Goal: Transaction & Acquisition: Obtain resource

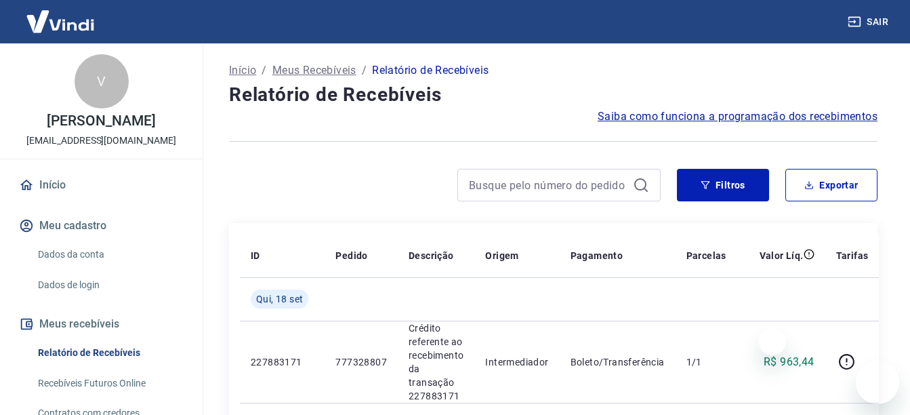
click at [809, 169] on button "Exportar" at bounding box center [832, 185] width 92 height 33
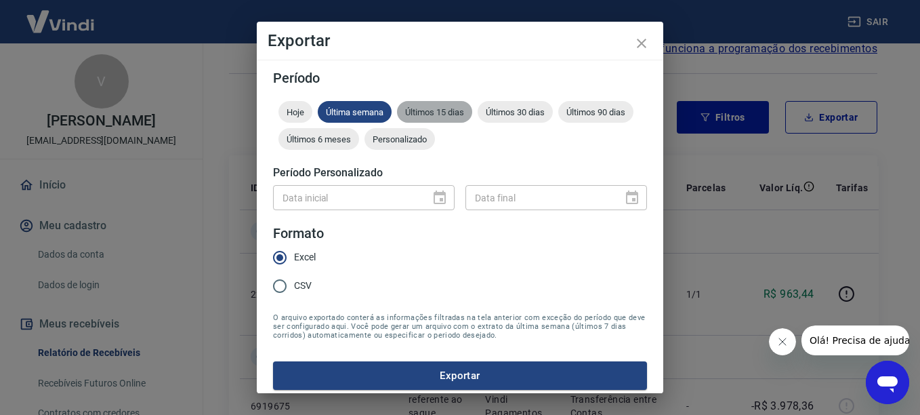
click at [416, 111] on span "Últimos 15 dias" at bounding box center [434, 112] width 75 height 10
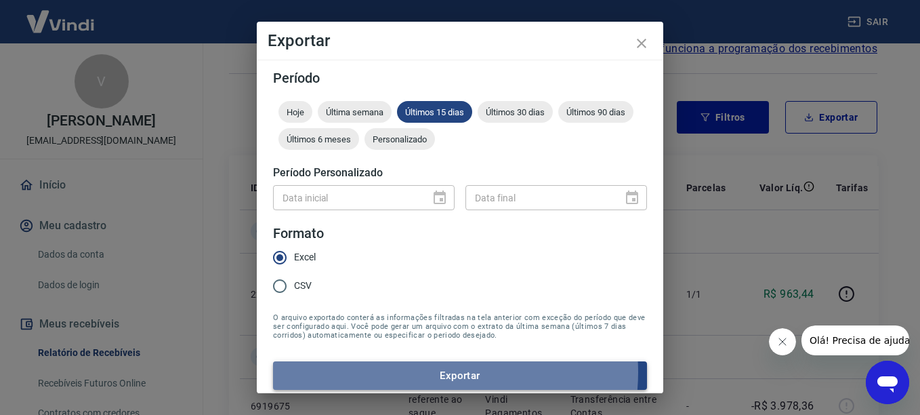
click at [435, 372] on button "Exportar" at bounding box center [460, 375] width 374 height 28
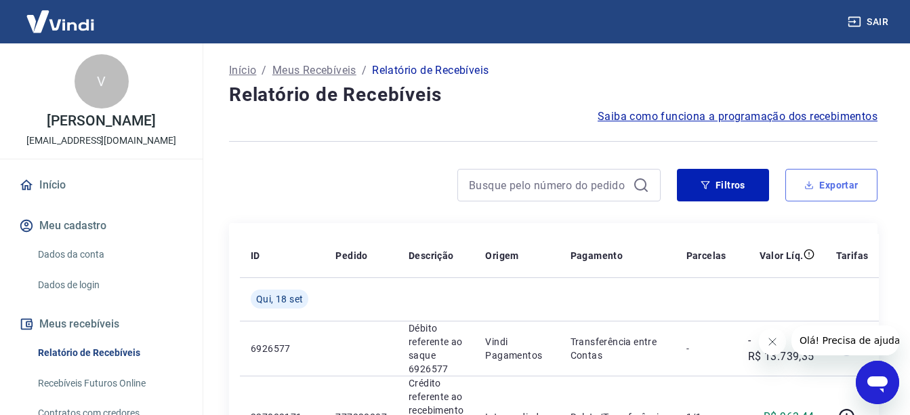
click at [843, 182] on button "Exportar" at bounding box center [832, 185] width 92 height 33
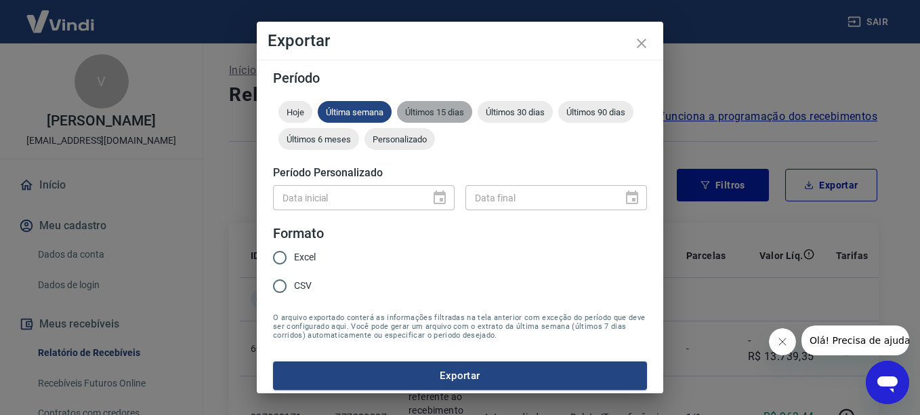
click at [443, 115] on span "Últimos 15 dias" at bounding box center [434, 112] width 75 height 10
click at [300, 260] on span "Excel" at bounding box center [305, 257] width 22 height 14
click at [294, 260] on input "Excel" at bounding box center [280, 257] width 28 height 28
radio input "true"
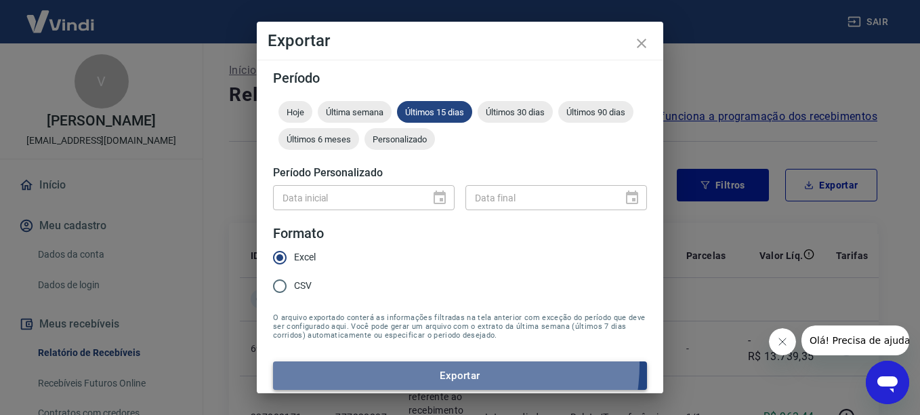
click at [449, 364] on button "Exportar" at bounding box center [460, 375] width 374 height 28
